Goal: Information Seeking & Learning: Learn about a topic

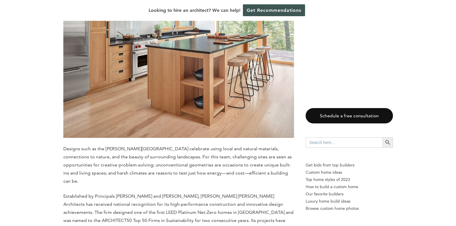
scroll to position [1203, 0]
click at [227, 114] on img at bounding box center [178, 41] width 231 height 194
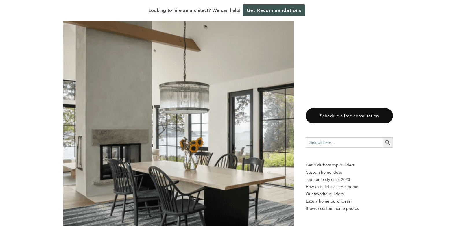
scroll to position [1735, 0]
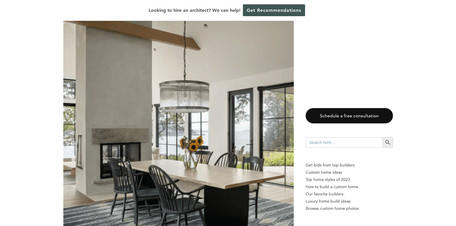
click at [181, 86] on img at bounding box center [178, 128] width 230 height 232
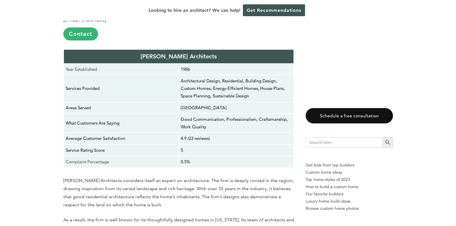
scroll to position [1457, 0]
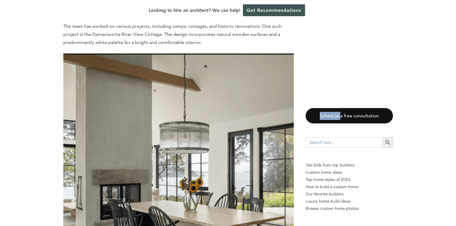
scroll to position [1689, 0]
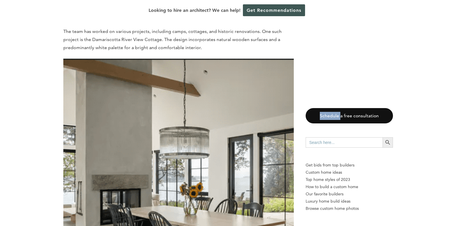
click at [187, 126] on img at bounding box center [178, 175] width 230 height 232
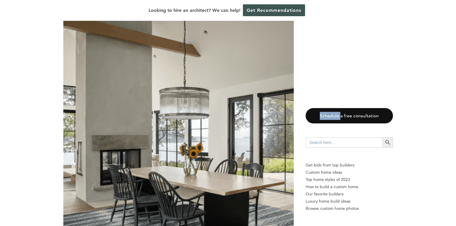
scroll to position [1718, 0]
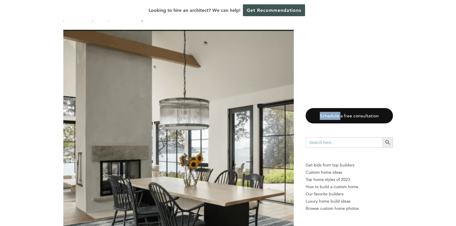
click at [182, 92] on img at bounding box center [178, 146] width 230 height 232
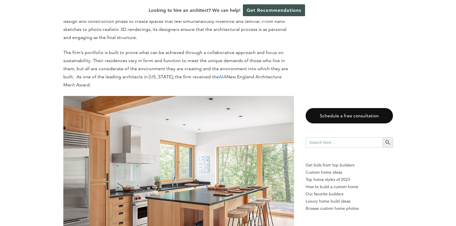
scroll to position [853, 0]
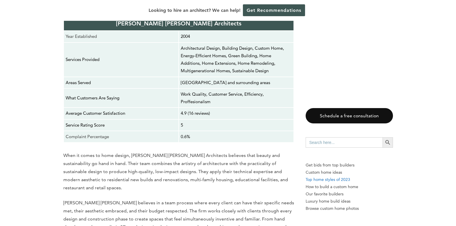
click at [336, 181] on p "Top home styles of 2023" at bounding box center [349, 179] width 87 height 7
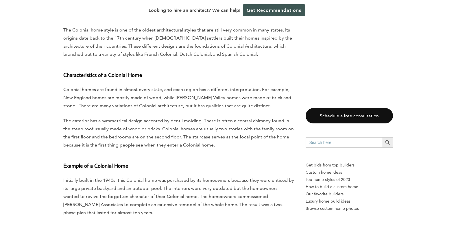
scroll to position [786, 0]
